Goal: Information Seeking & Learning: Understand process/instructions

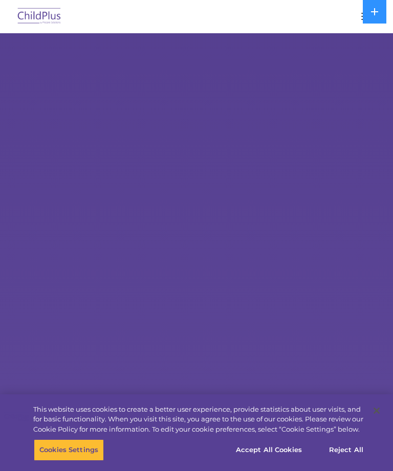
click at [369, 18] on button at bounding box center [375, 12] width 24 height 24
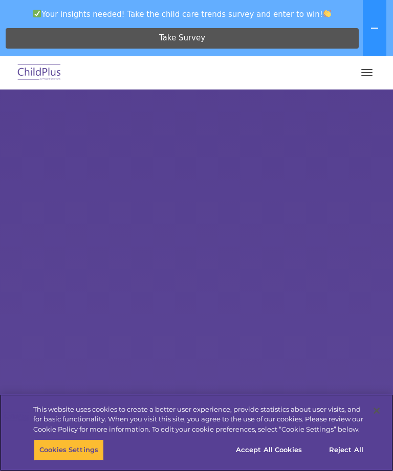
select select "MEDIUM"
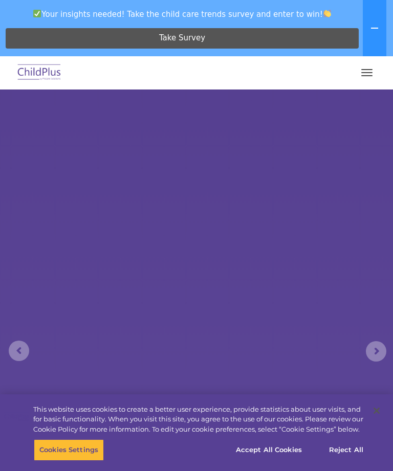
click at [369, 79] on button "button" at bounding box center [366, 72] width 21 height 16
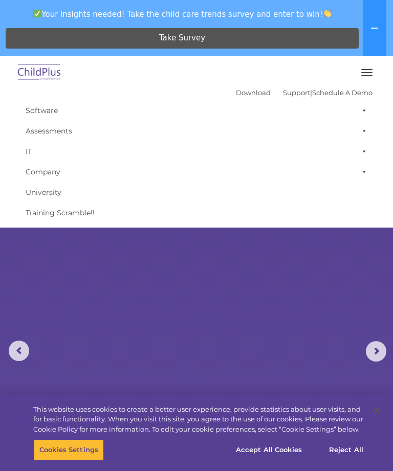
click at [368, 75] on span "button" at bounding box center [366, 75] width 11 height 1
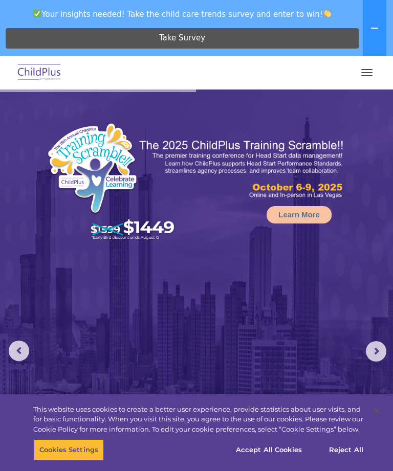
click at [369, 75] on span "button" at bounding box center [366, 75] width 11 height 1
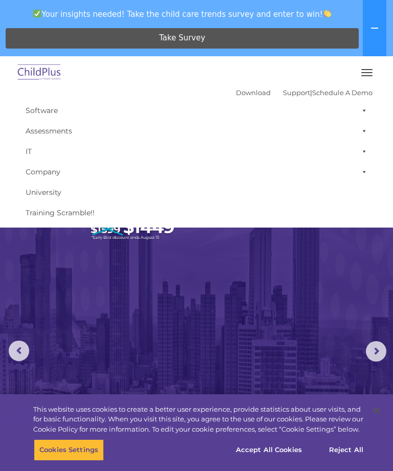
click at [364, 79] on button "button" at bounding box center [366, 72] width 21 height 16
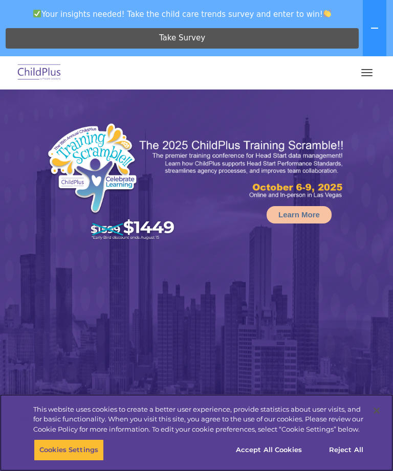
select select "MEDIUM"
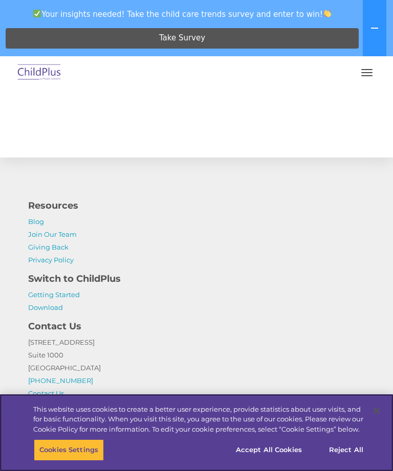
scroll to position [1499, 0]
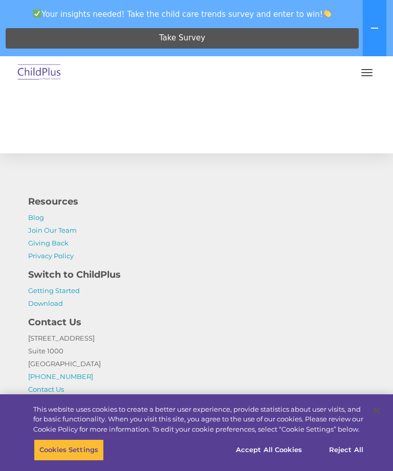
click at [64, 291] on link "Getting Started" at bounding box center [54, 291] width 52 height 8
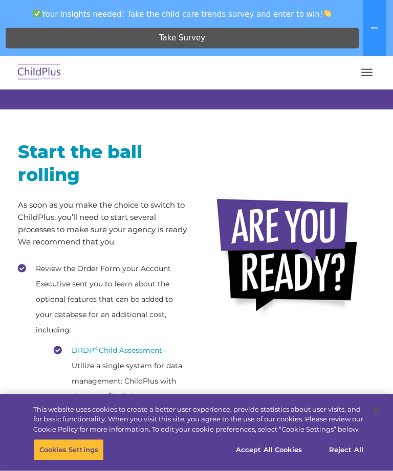
click at [357, 77] on button "button" at bounding box center [366, 72] width 21 height 16
